Goal: Transaction & Acquisition: Purchase product/service

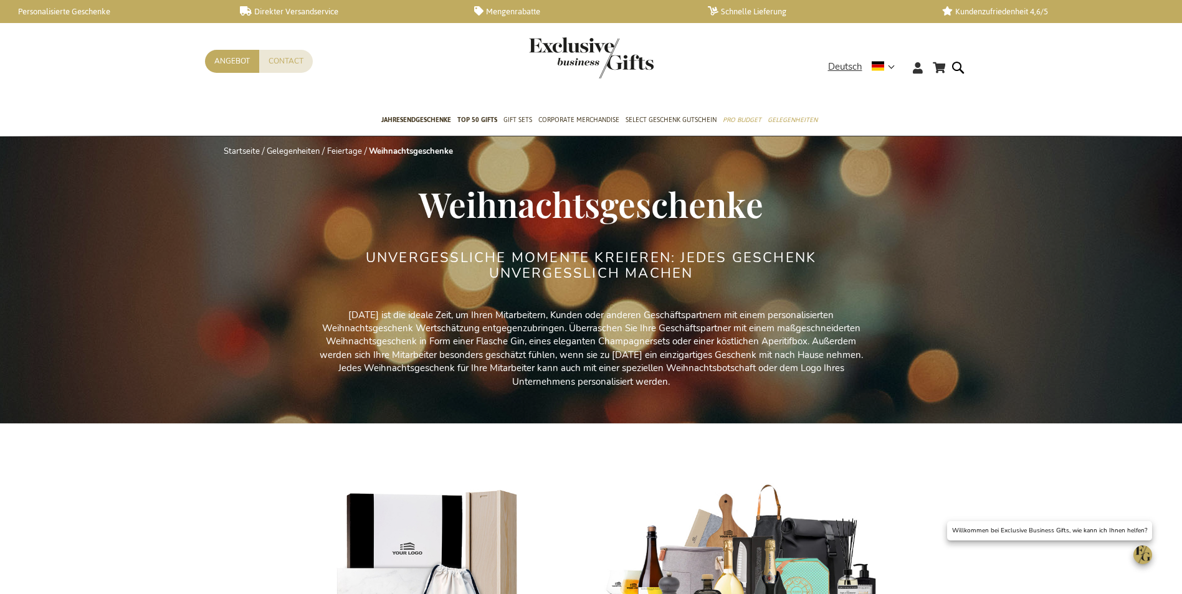
select select "price_asc"
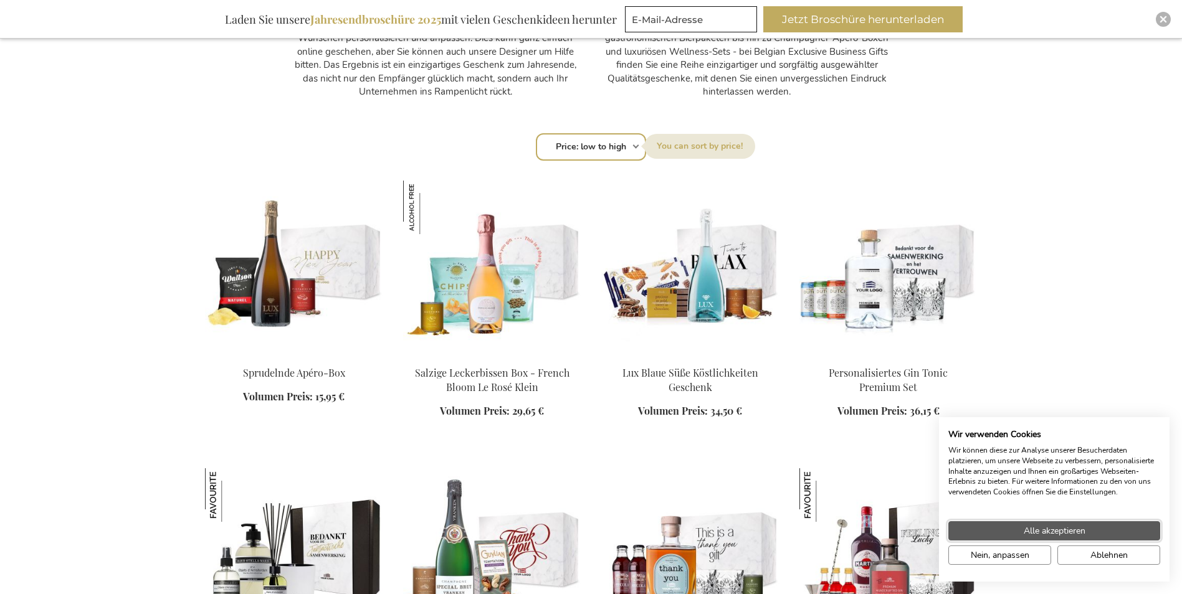
click at [1039, 535] on span "Alle akzeptieren" at bounding box center [1055, 531] width 62 height 13
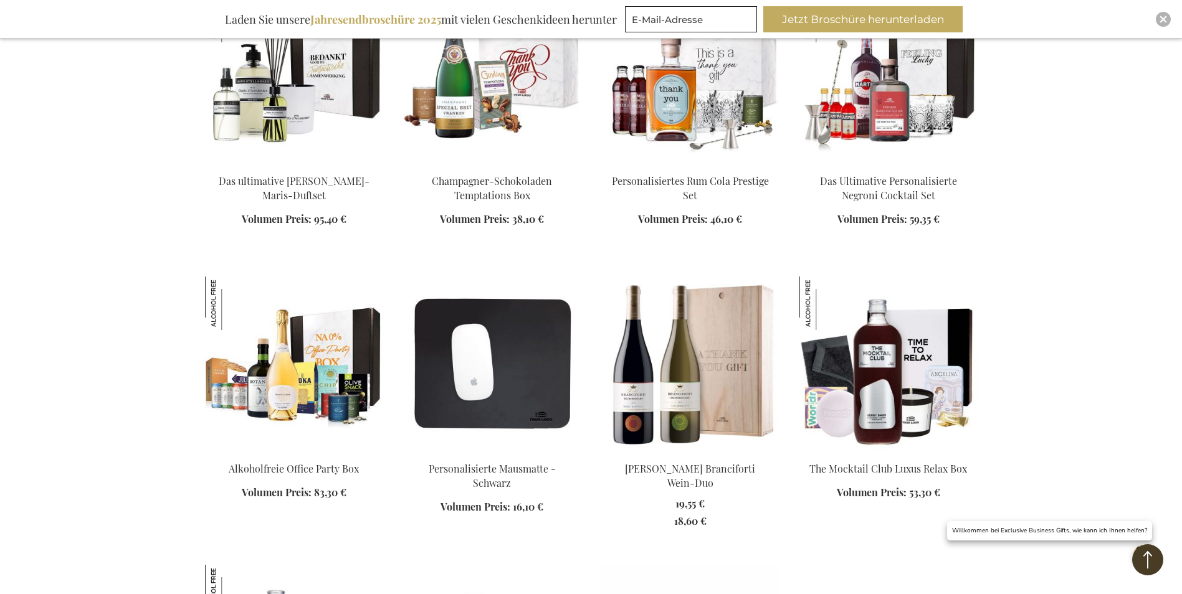
scroll to position [1371, 0]
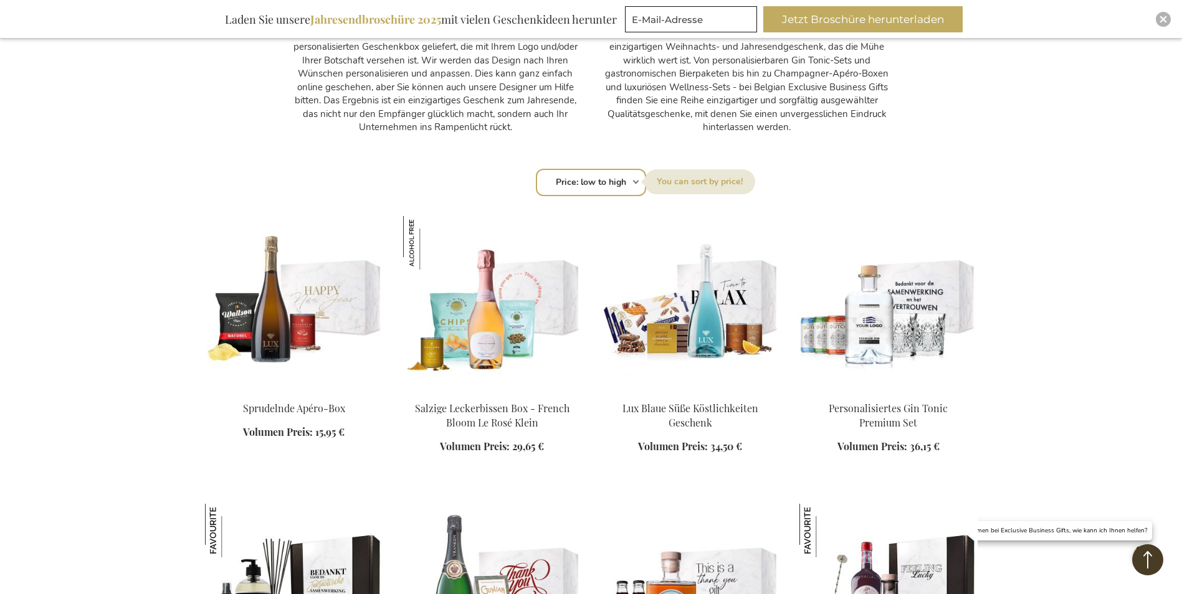
scroll to position [561, 0]
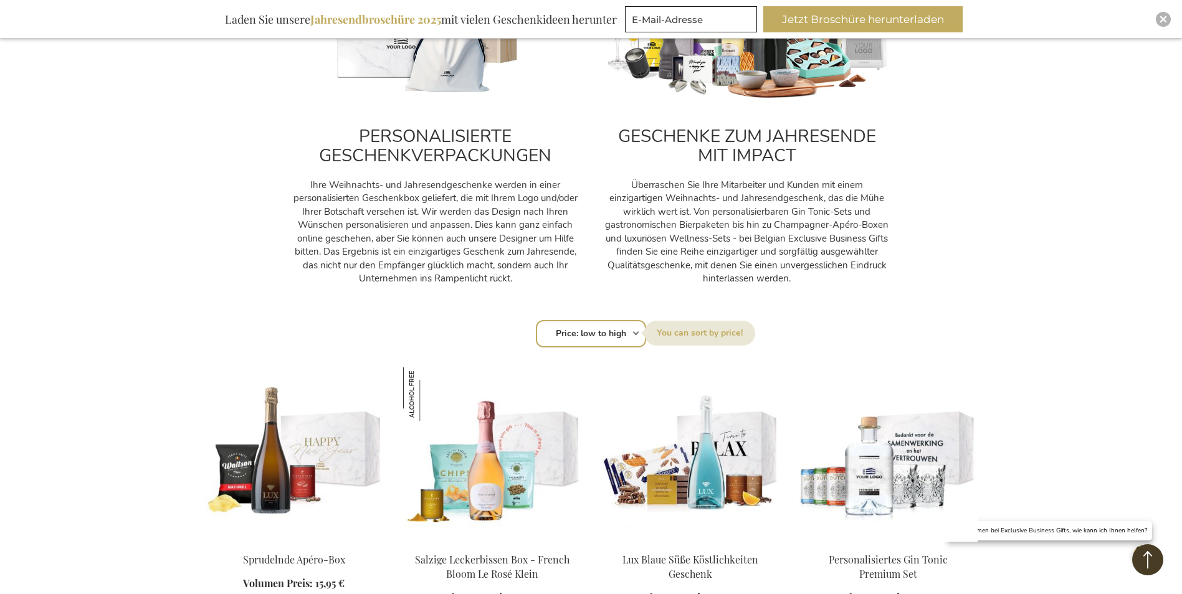
click at [700, 335] on label "Sortieren nach" at bounding box center [699, 333] width 111 height 25
click at [646, 335] on select "Reihenfolge Best Sellers Am meisten angesehen [GEOGRAPHIC_DATA] Biggest Saving …" at bounding box center [591, 333] width 110 height 27
click at [590, 340] on select "Reihenfolge Best Sellers Am meisten angesehen [GEOGRAPHIC_DATA] Biggest Saving …" at bounding box center [591, 333] width 110 height 27
click at [536, 320] on select "Reihenfolge Best Sellers Am meisten angesehen [GEOGRAPHIC_DATA] Biggest Saving …" at bounding box center [591, 333] width 110 height 27
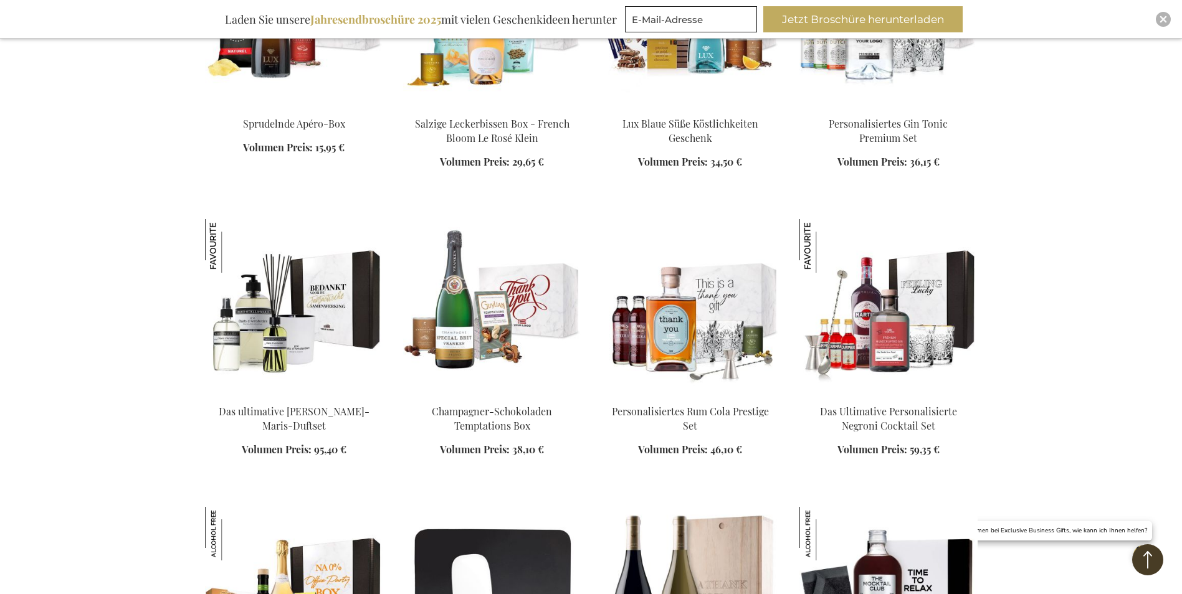
scroll to position [1059, 0]
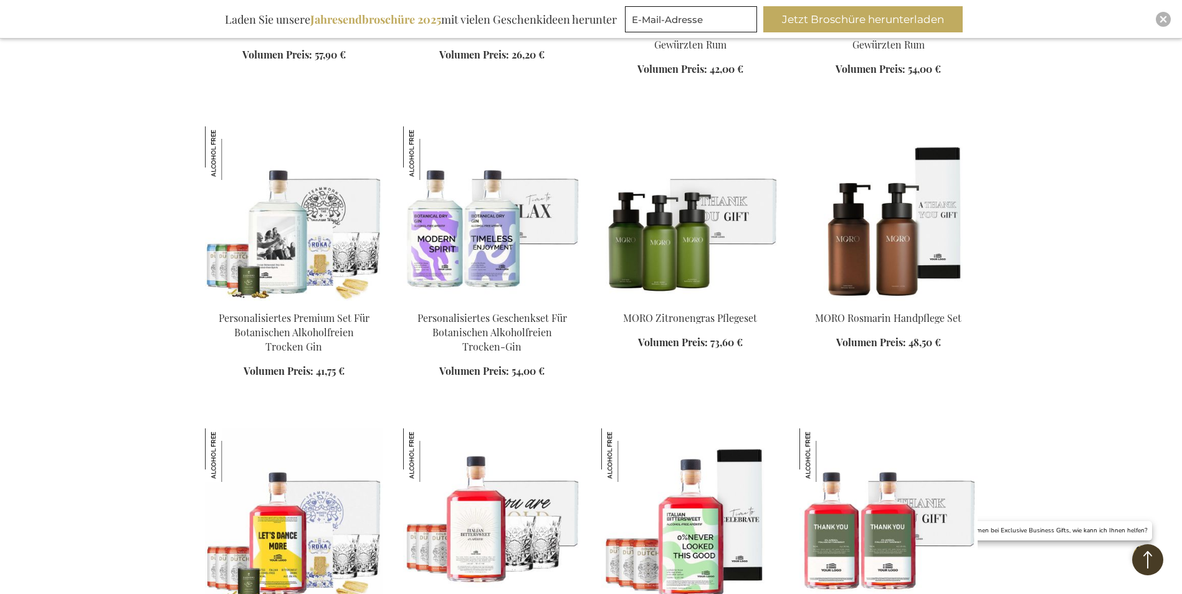
scroll to position [2119, 0]
